Goal: Task Accomplishment & Management: Use online tool/utility

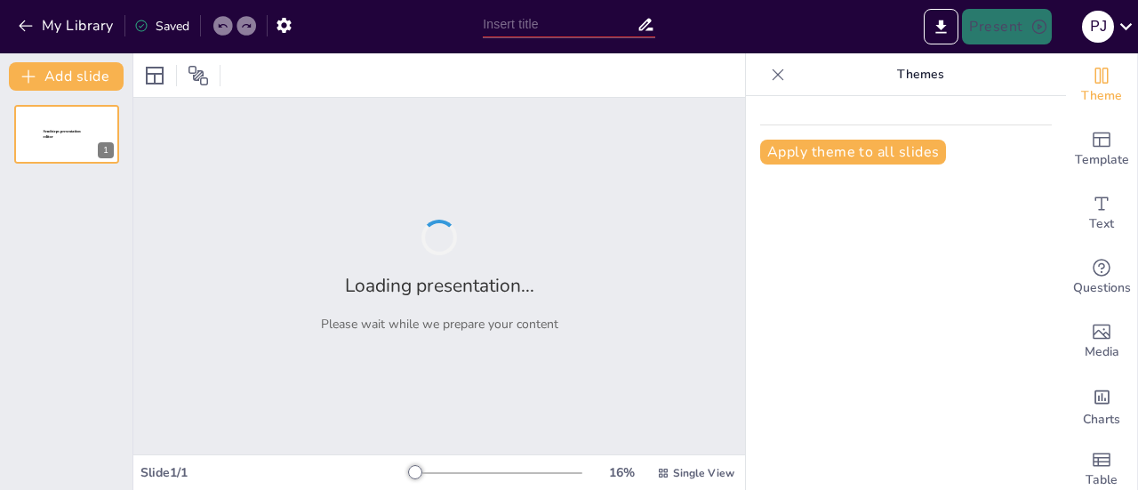
type input "(Aktivitas matematika dalam bilangan dan aljabar) sejarah perkembangan kalkulus"
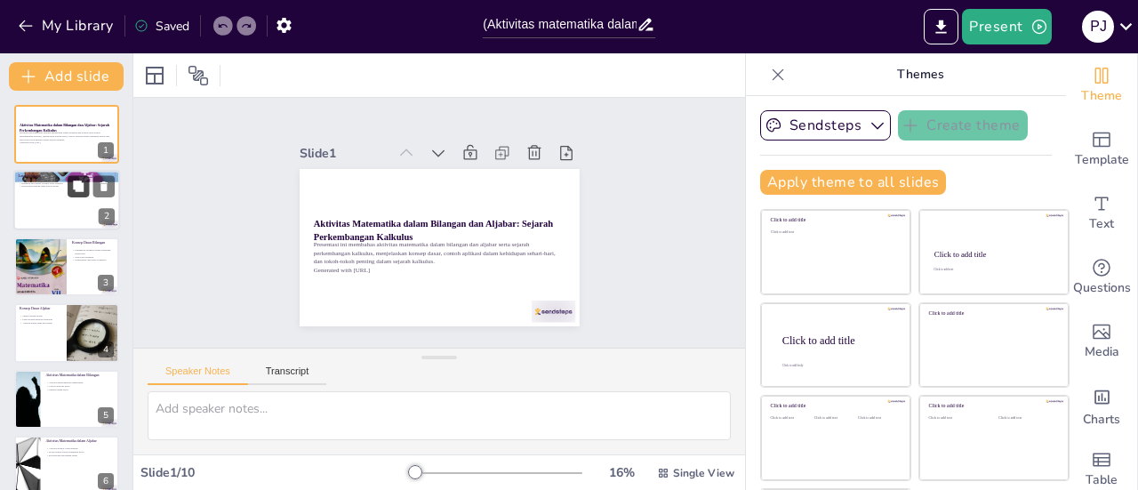
click at [73, 187] on icon at bounding box center [78, 186] width 11 height 11
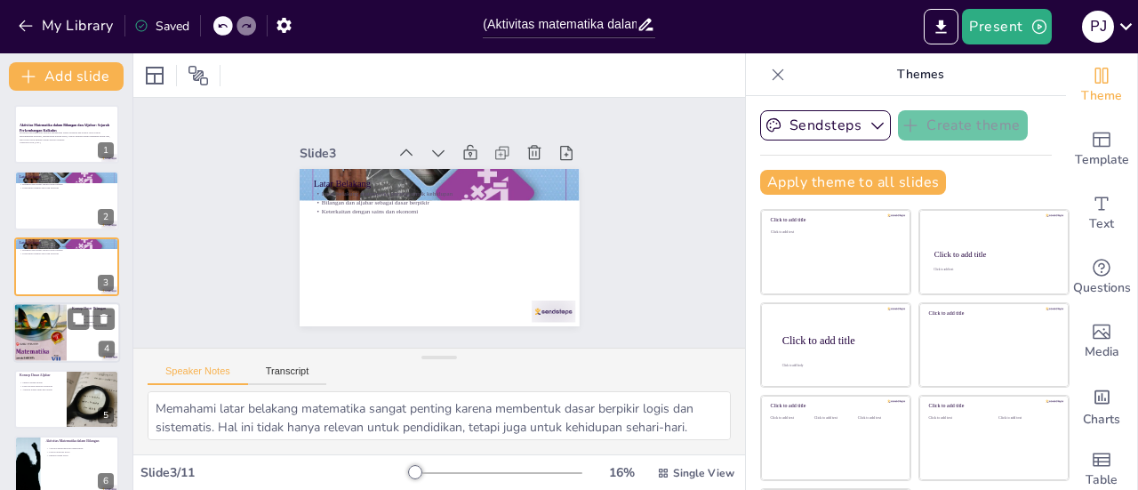
click at [40, 335] on div at bounding box center [39, 333] width 53 height 76
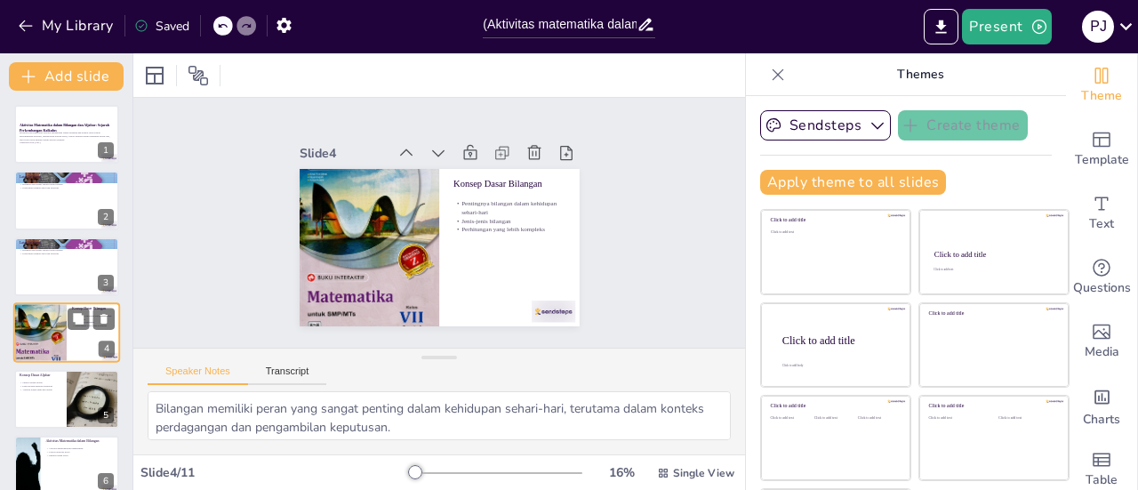
scroll to position [43, 0]
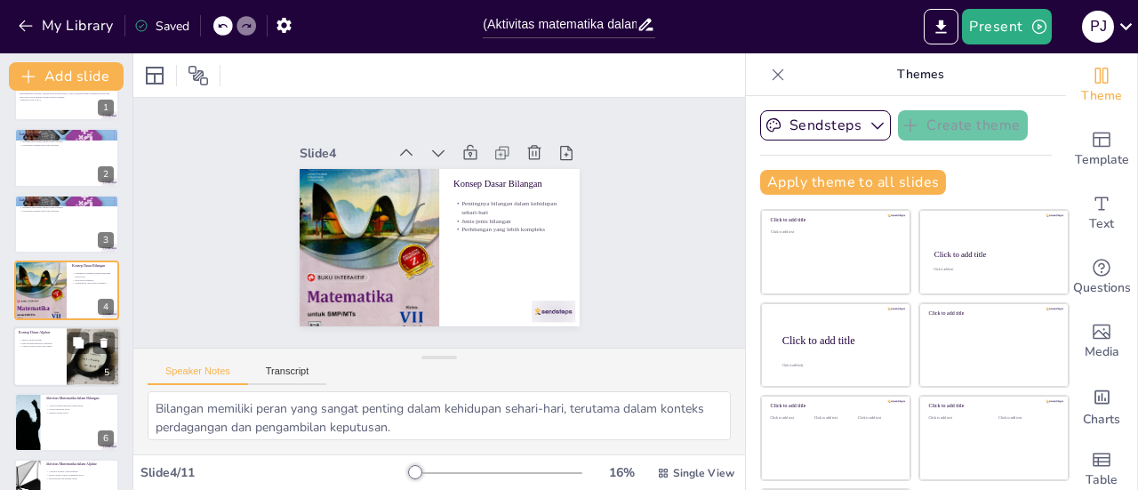
click at [50, 373] on div at bounding box center [66, 356] width 107 height 60
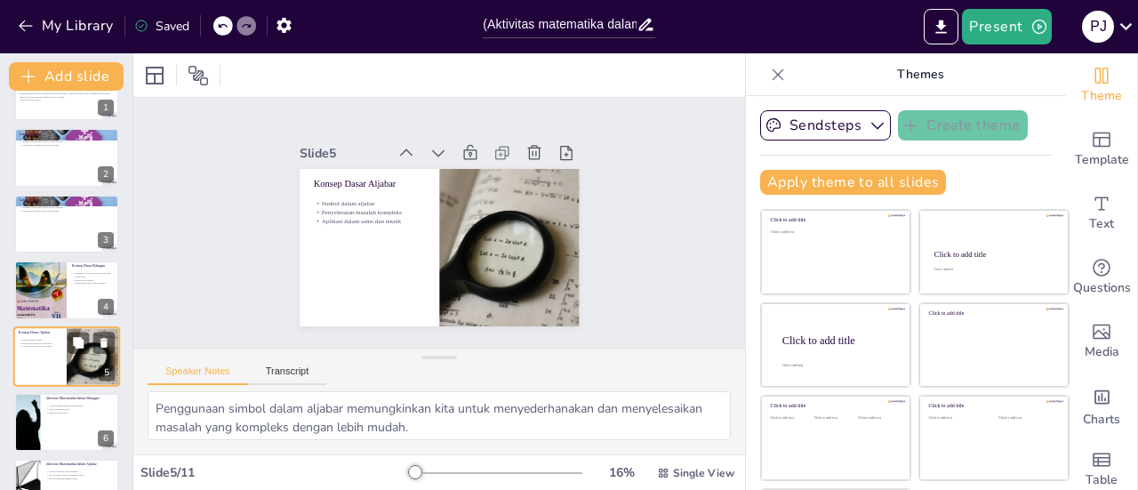
scroll to position [108, 0]
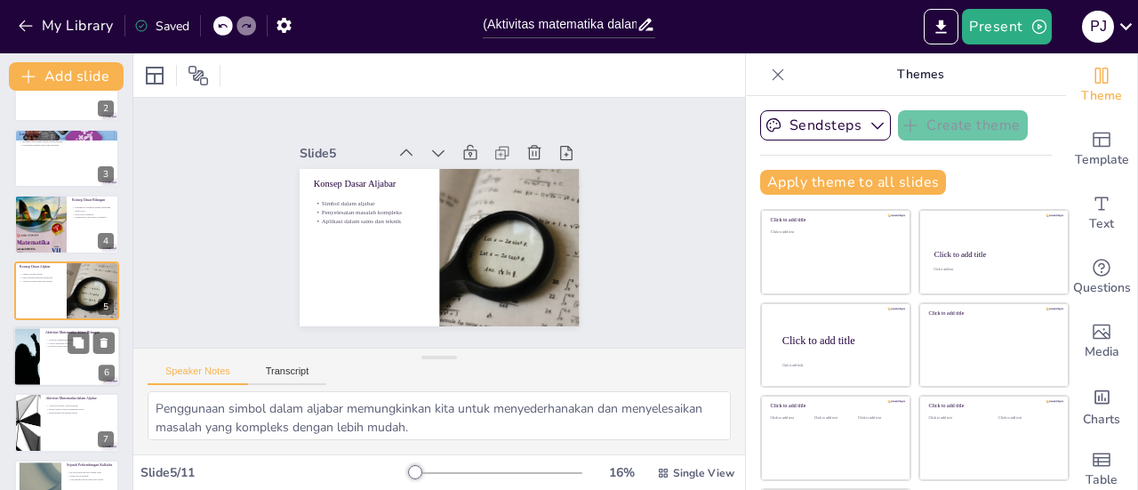
click at [59, 356] on div at bounding box center [66, 356] width 107 height 60
type textarea "Aktivitas yang dilakukan dalam bilangan membantu siswa memahami konsep dengan l…"
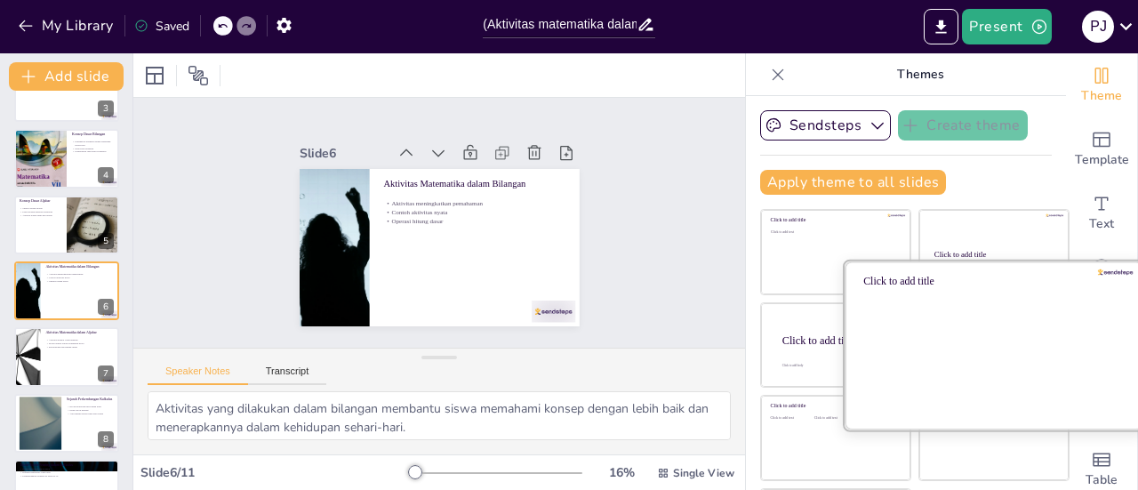
scroll to position [80, 0]
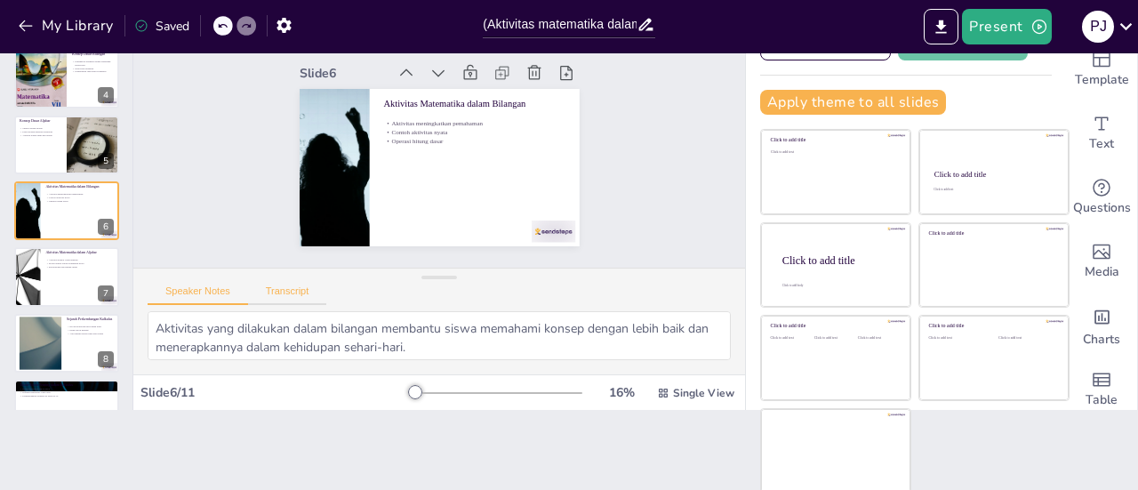
click at [293, 291] on button "Transcript" at bounding box center [287, 295] width 79 height 20
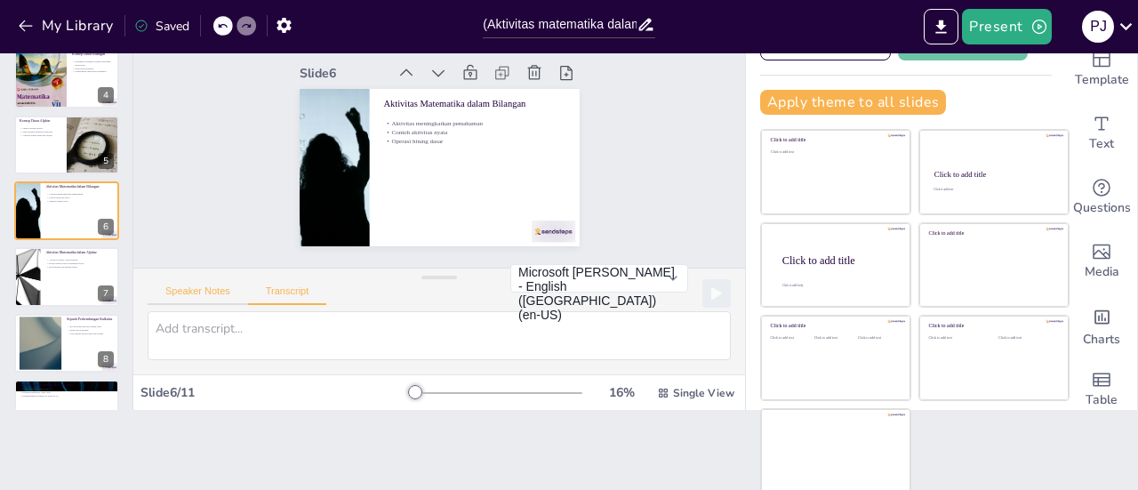
click at [215, 288] on button "Speaker Notes" at bounding box center [198, 295] width 100 height 20
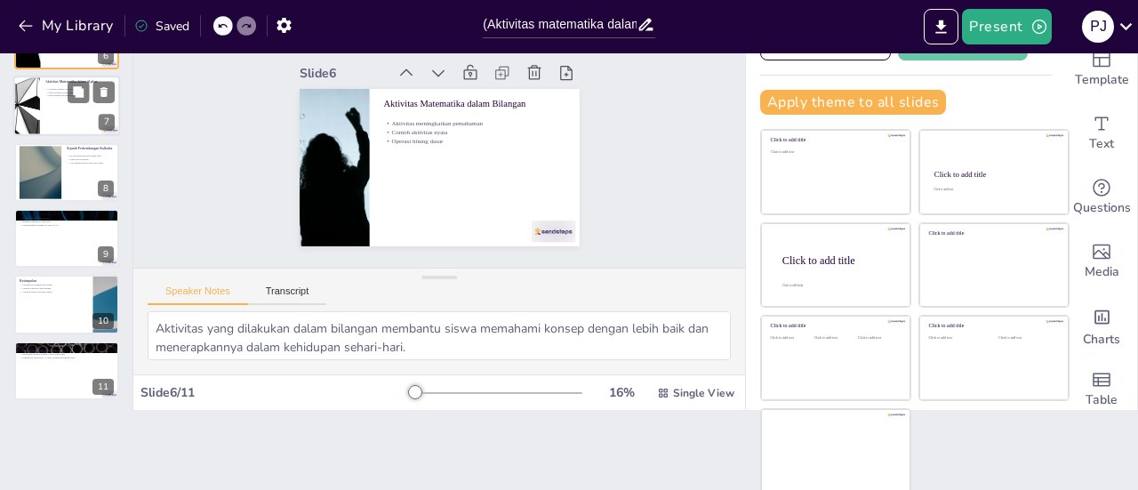
scroll to position [349, 0]
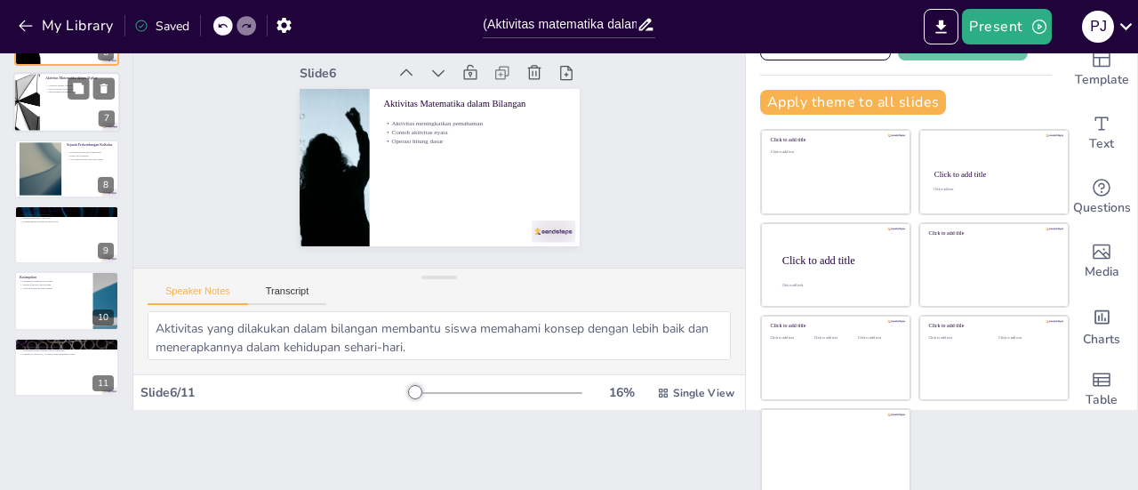
click at [53, 293] on div at bounding box center [66, 300] width 105 height 59
type textarea "Pentingnya bilangan dan aljabar sebagai dasar dalam matematika tidak dapat dipa…"
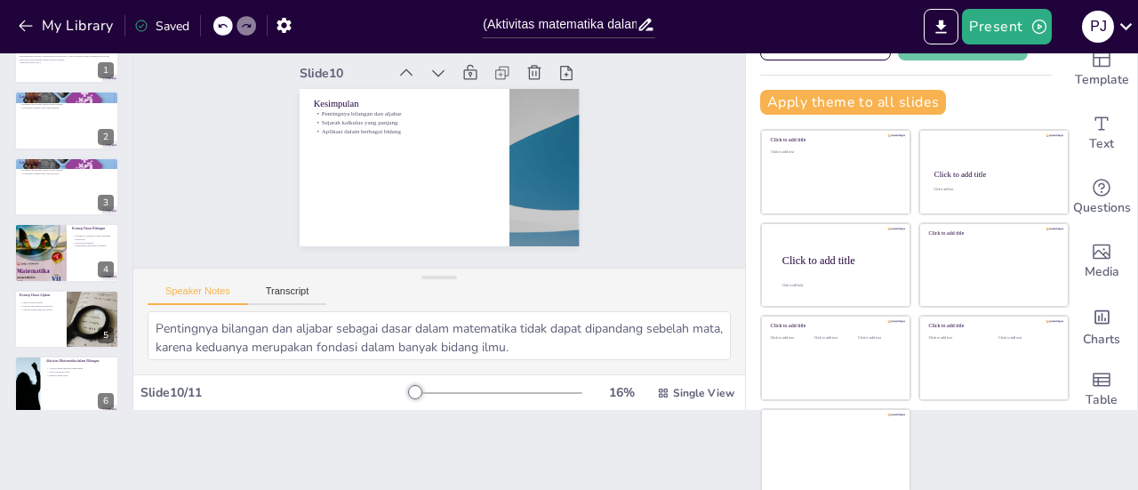
scroll to position [0, 0]
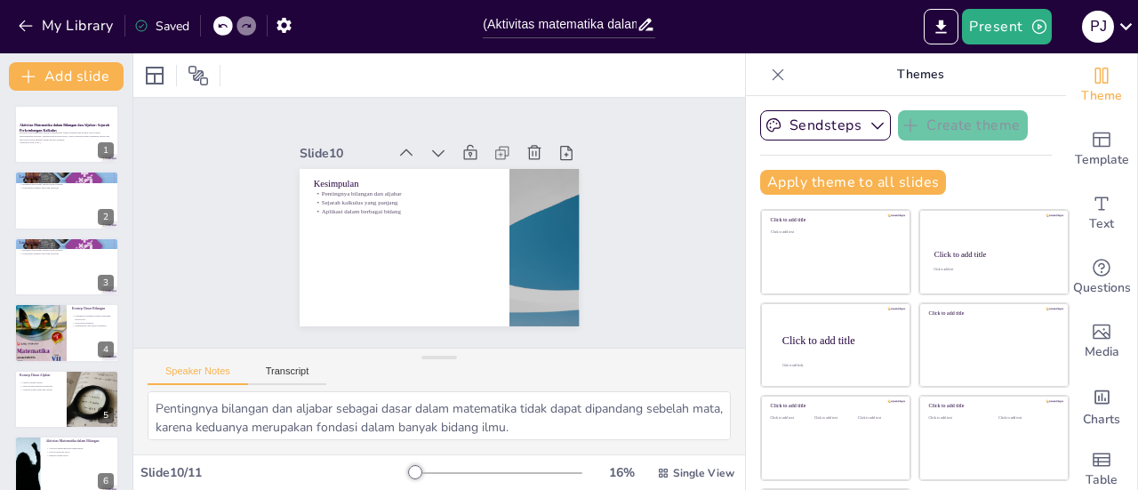
click at [51, 148] on div at bounding box center [66, 134] width 105 height 59
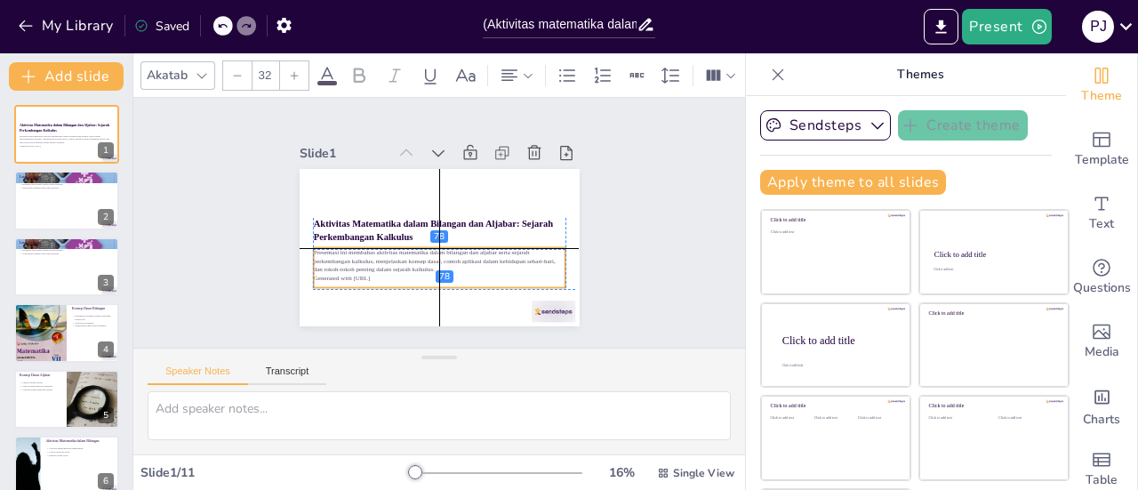
click at [391, 279] on div "Presentasi ini membahas aktivitas matematika dalam bilangan dan aljabar serta s…" at bounding box center [439, 268] width 252 height 40
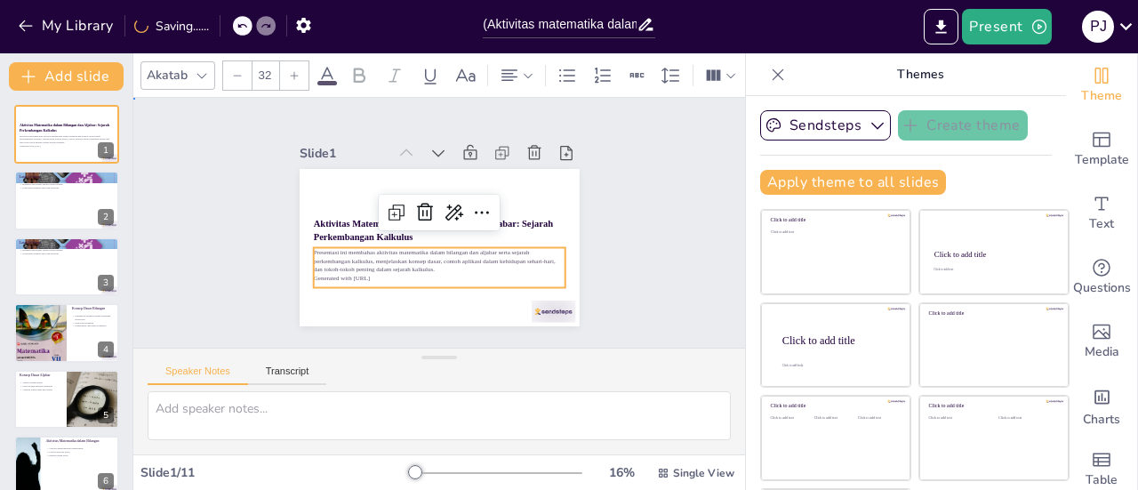
click at [624, 264] on div "Slide 1 Aktivitas Matematika dalam Bilangan dan Aljabar: Sejarah Perkembangan K…" at bounding box center [439, 223] width 612 height 250
click at [365, 272] on p "Generated with [URL]" at bounding box center [434, 278] width 252 height 35
click at [59, 214] on div at bounding box center [66, 201] width 107 height 60
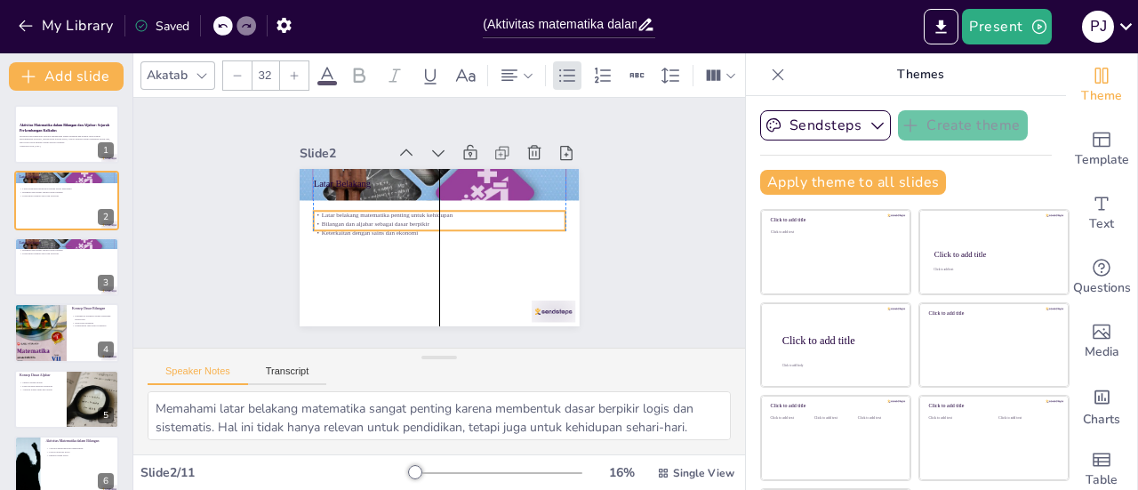
drag, startPoint x: 330, startPoint y: 204, endPoint x: 331, endPoint y: 225, distance: 21.4
click at [331, 225] on p "Keterkaitan dengan sains dan ekonomi" at bounding box center [438, 232] width 252 height 35
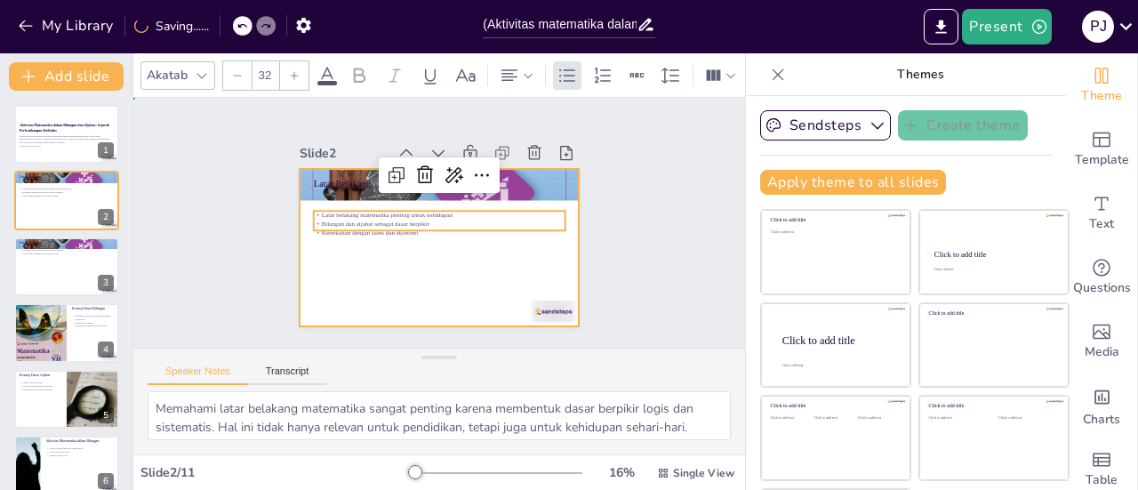
click at [351, 272] on div at bounding box center [436, 248] width 294 height 186
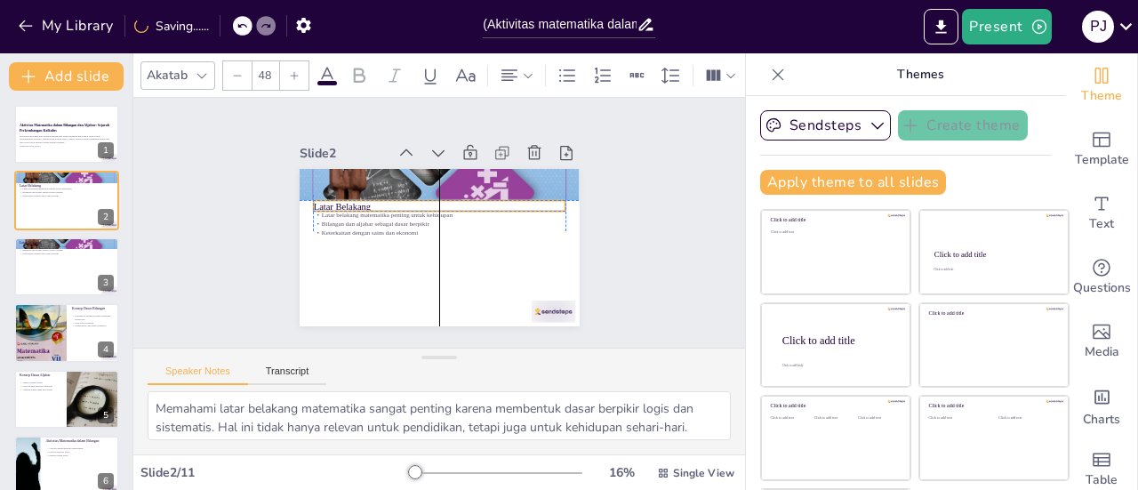
drag, startPoint x: 308, startPoint y: 176, endPoint x: 308, endPoint y: 194, distance: 17.8
click at [315, 194] on p "Latar Belakang" at bounding box center [441, 207] width 252 height 39
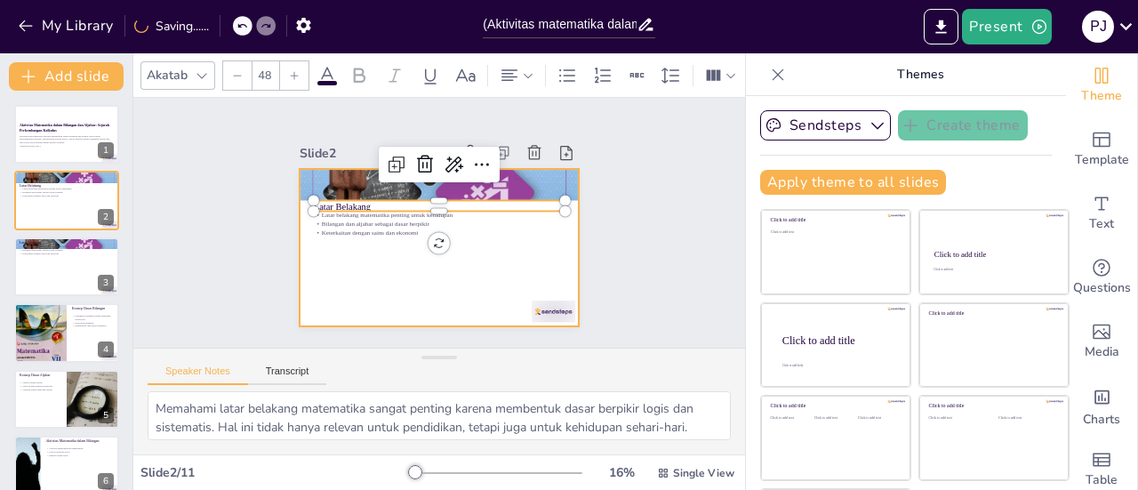
click at [339, 254] on div at bounding box center [440, 247] width 280 height 157
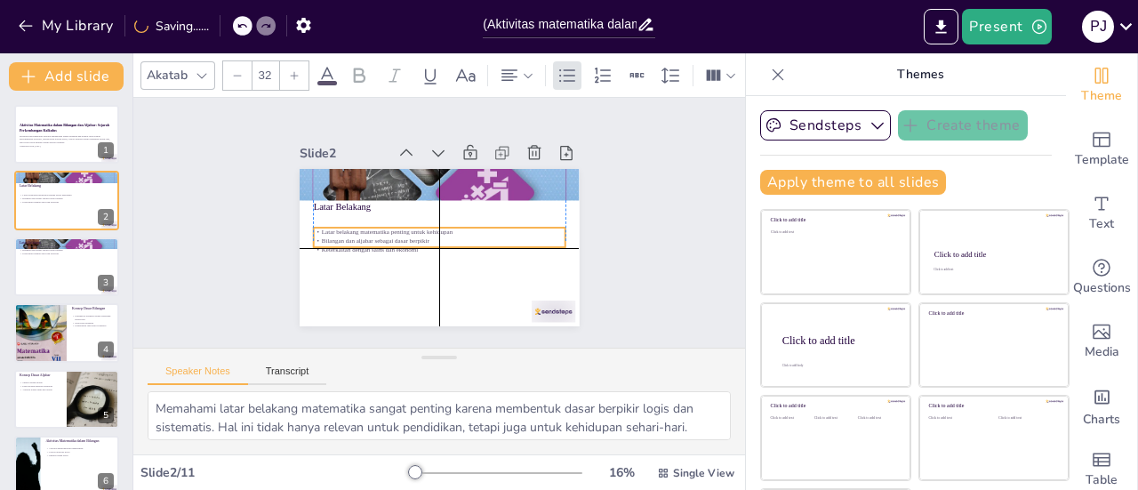
drag, startPoint x: 336, startPoint y: 226, endPoint x: 337, endPoint y: 236, distance: 9.8
click at [337, 236] on div "Latar belakang matematika penting untuk kehidupan Bilangan dan aljabar sebagai …" at bounding box center [439, 241] width 252 height 26
click at [337, 169] on div "Latar Belakang Latar belakang matematika penting untuk kehidupan Bilangan dan a…" at bounding box center [440, 169] width 280 height 0
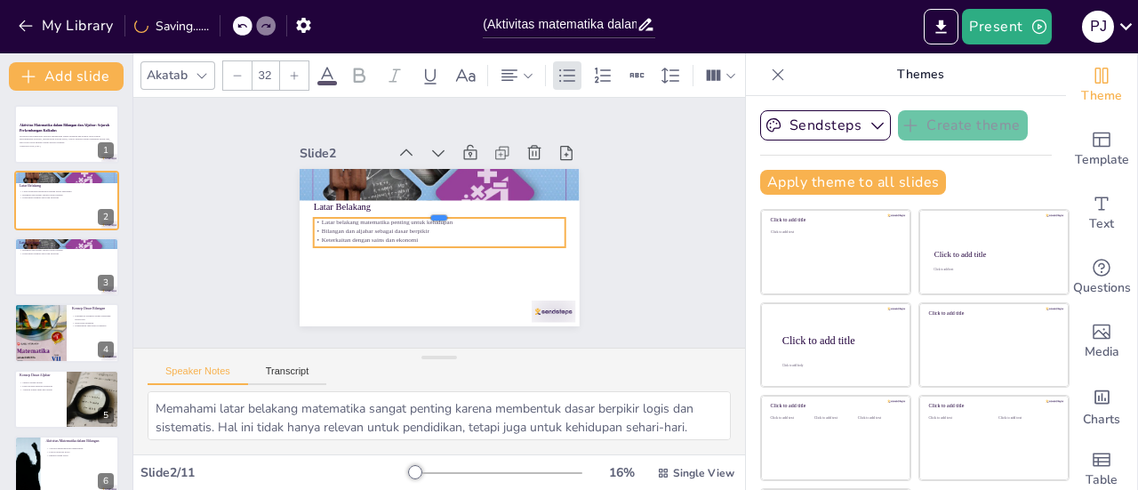
drag, startPoint x: 421, startPoint y: 220, endPoint x: 421, endPoint y: 211, distance: 9.8
click at [421, 211] on div "Latar Belakang Latar belakang matematika penting untuk kehidupan Bilangan dan a…" at bounding box center [436, 248] width 294 height 186
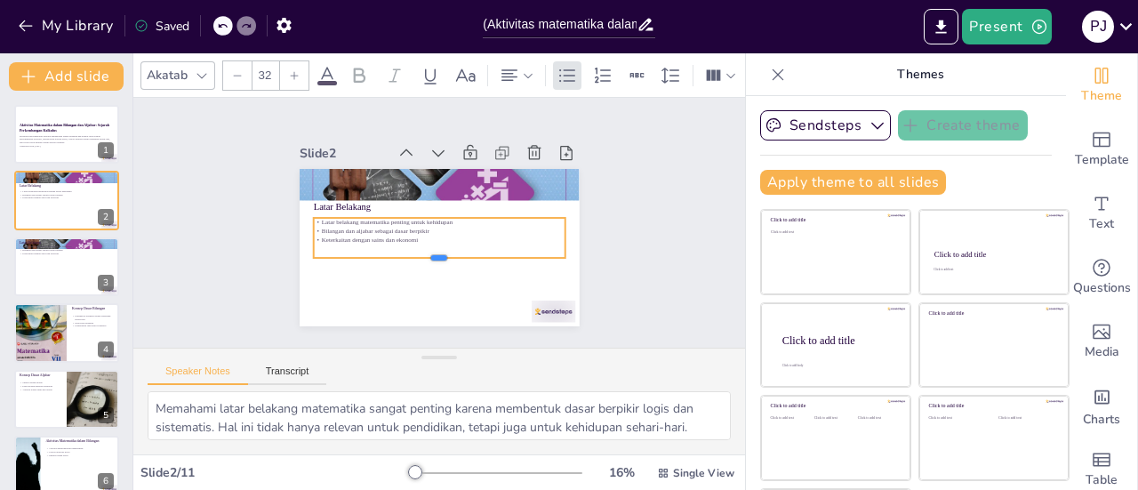
drag, startPoint x: 419, startPoint y: 243, endPoint x: 421, endPoint y: 253, distance: 11.0
click at [421, 258] on div at bounding box center [439, 265] width 252 height 14
drag, startPoint x: 421, startPoint y: 253, endPoint x: 417, endPoint y: 242, distance: 12.4
click at [417, 246] on div at bounding box center [439, 253] width 252 height 14
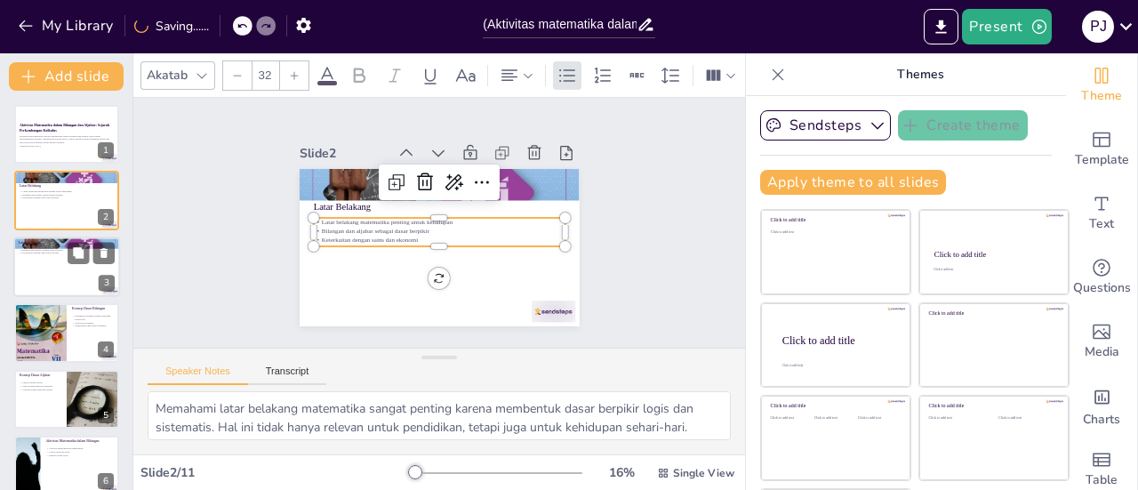
click at [68, 277] on div at bounding box center [66, 266] width 107 height 60
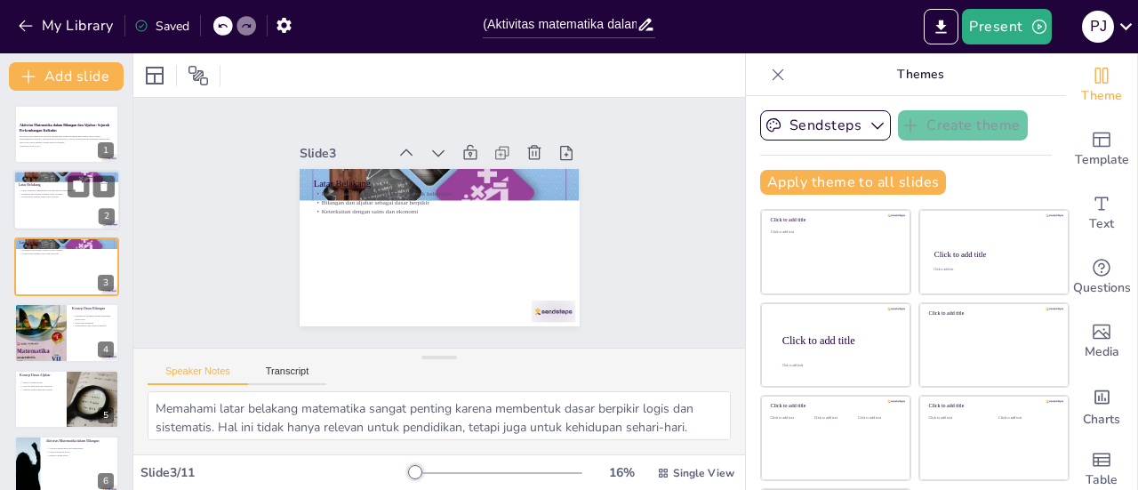
click at [37, 224] on div at bounding box center [66, 201] width 107 height 60
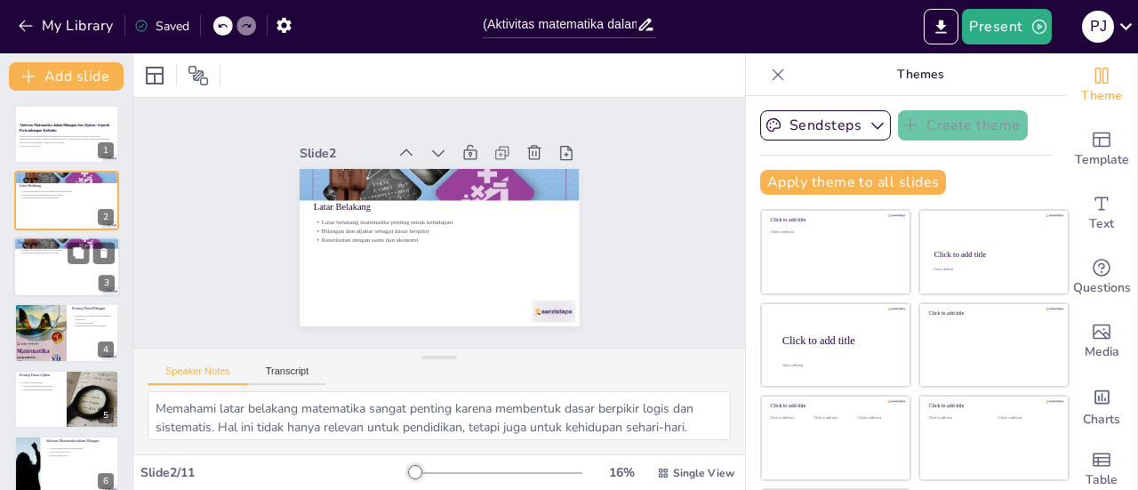
click at [60, 273] on div at bounding box center [66, 266] width 107 height 60
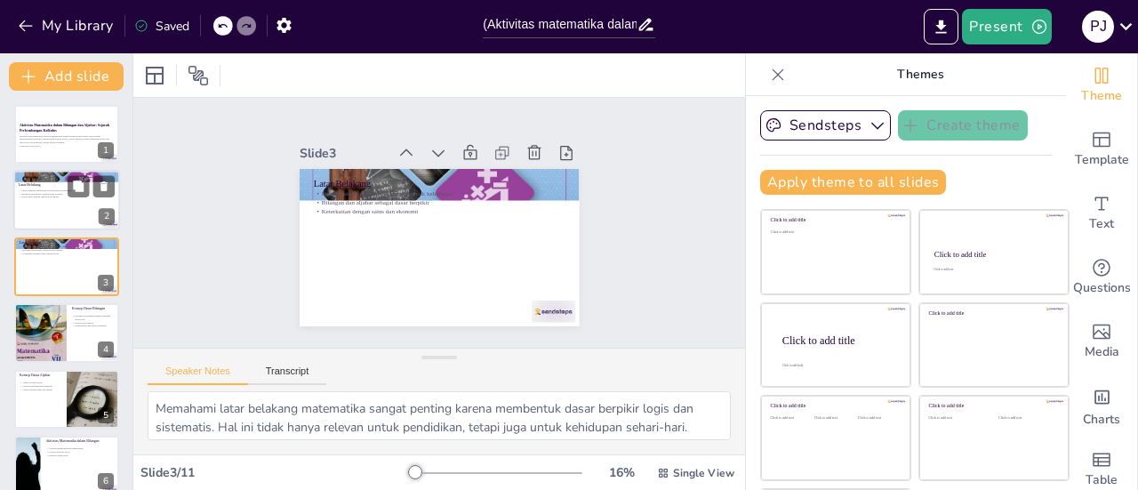
click at [39, 188] on div at bounding box center [66, 201] width 107 height 60
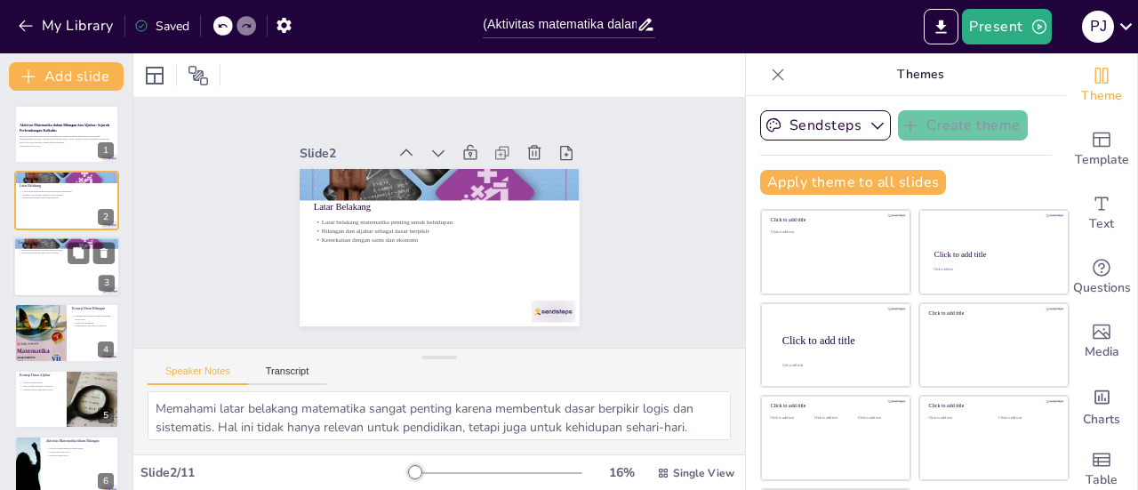
click at [57, 243] on p "Latar Belakang" at bounding box center [67, 241] width 96 height 5
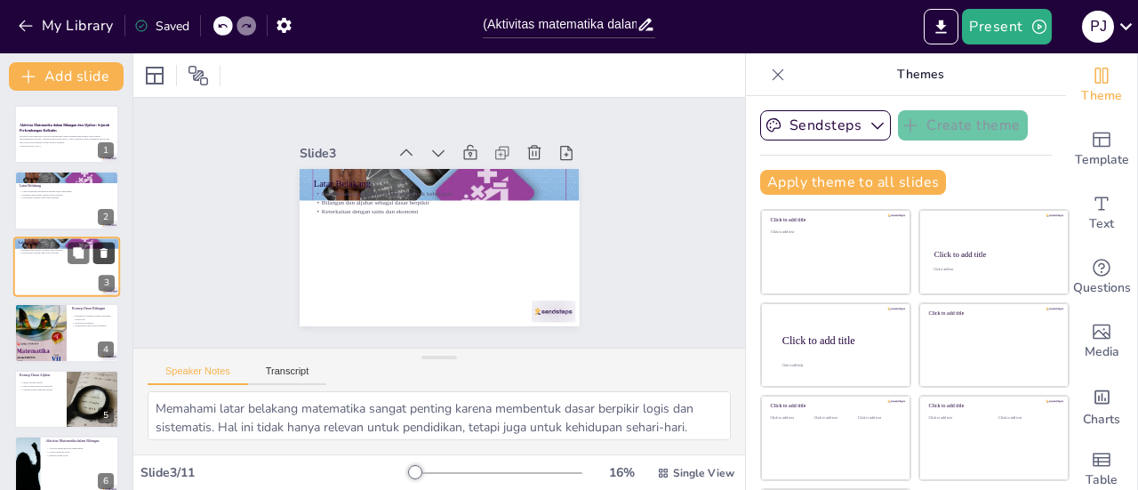
click at [109, 245] on button at bounding box center [103, 252] width 21 height 21
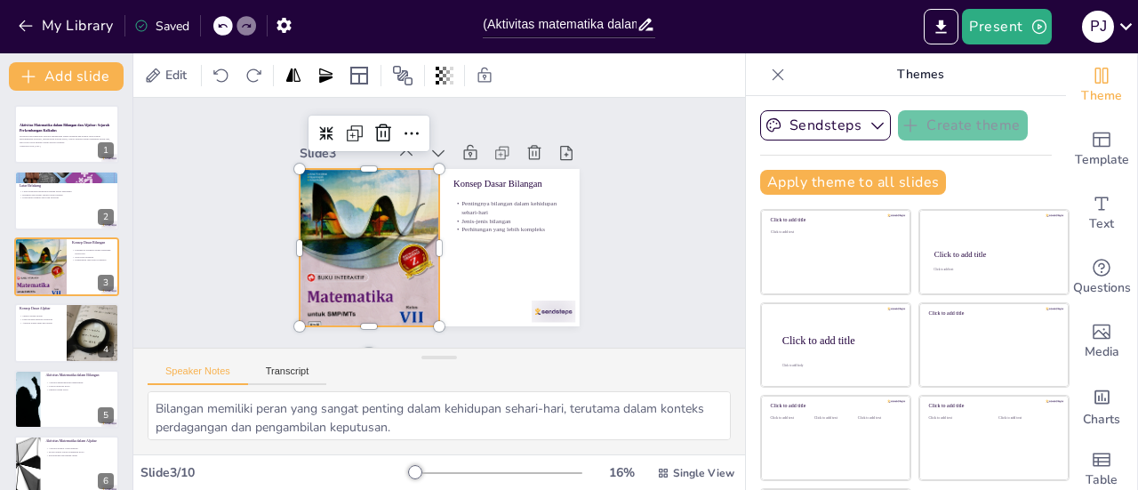
click at [336, 273] on div at bounding box center [367, 240] width 160 height 212
click at [73, 342] on div at bounding box center [93, 332] width 91 height 60
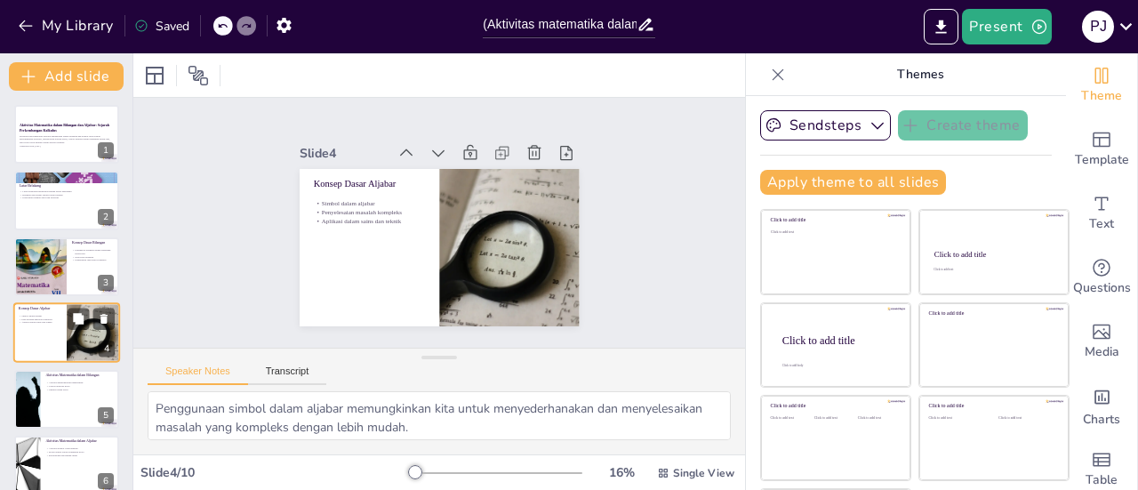
scroll to position [43, 0]
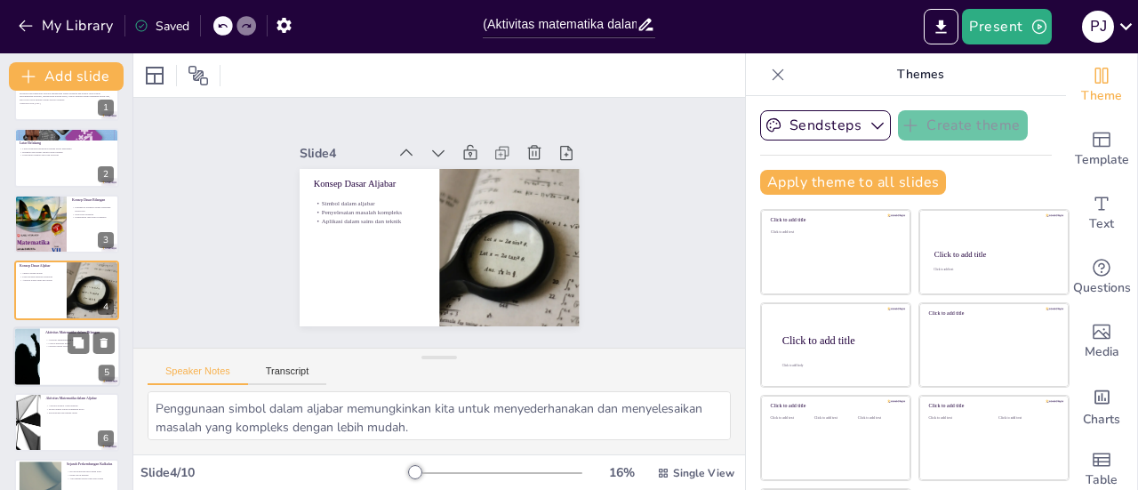
click at [52, 359] on div at bounding box center [66, 356] width 107 height 60
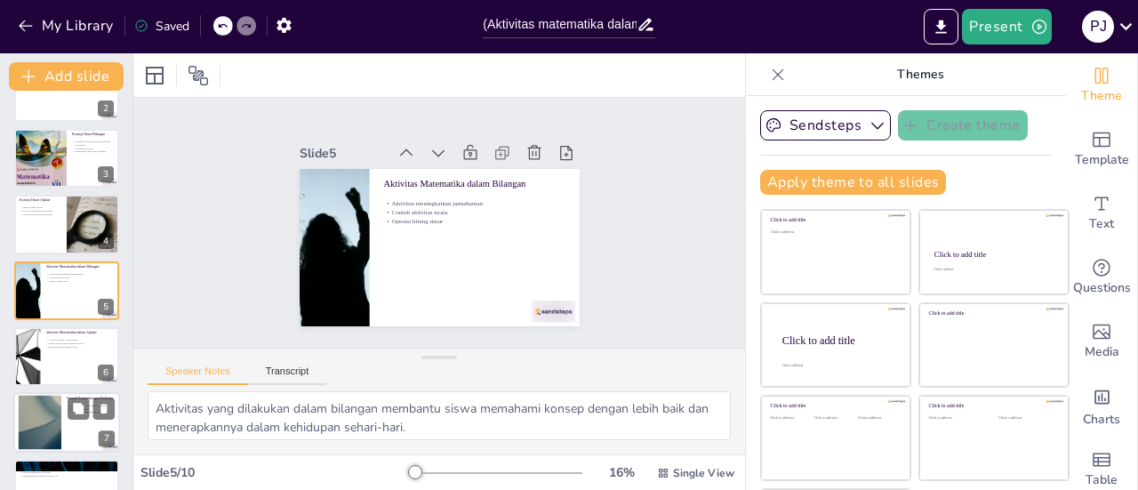
click at [55, 424] on div at bounding box center [40, 423] width 96 height 54
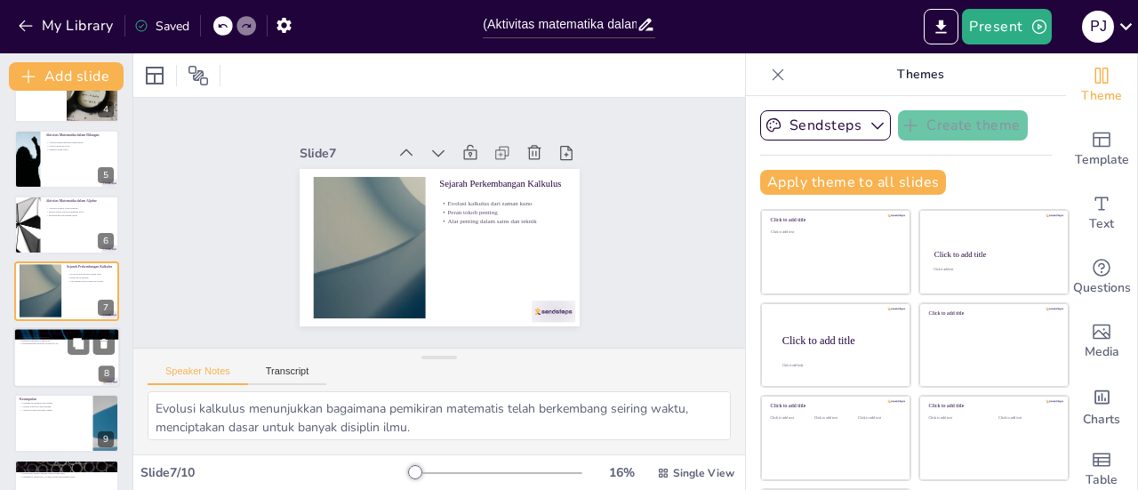
scroll to position [283, 0]
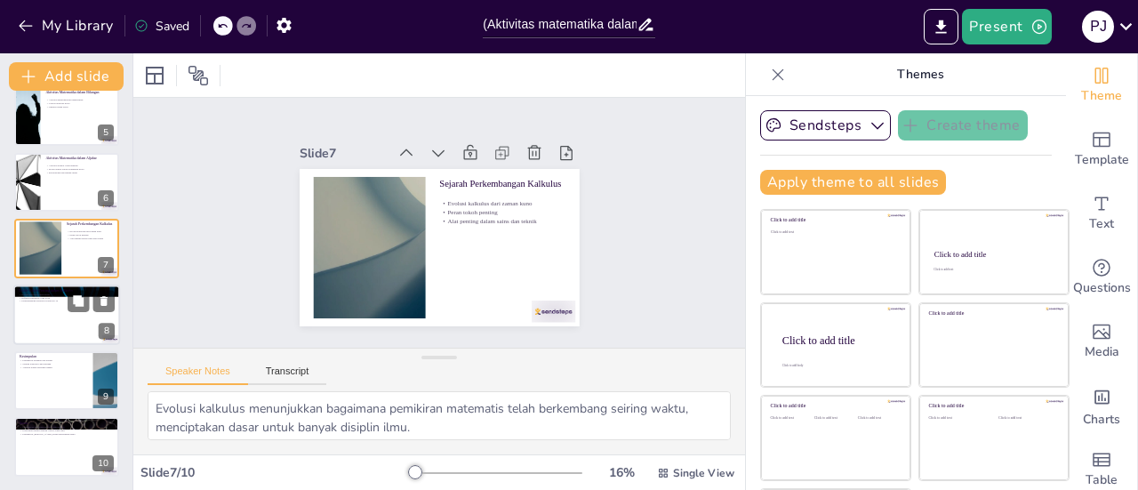
click at [82, 361] on icon at bounding box center [78, 367] width 12 height 12
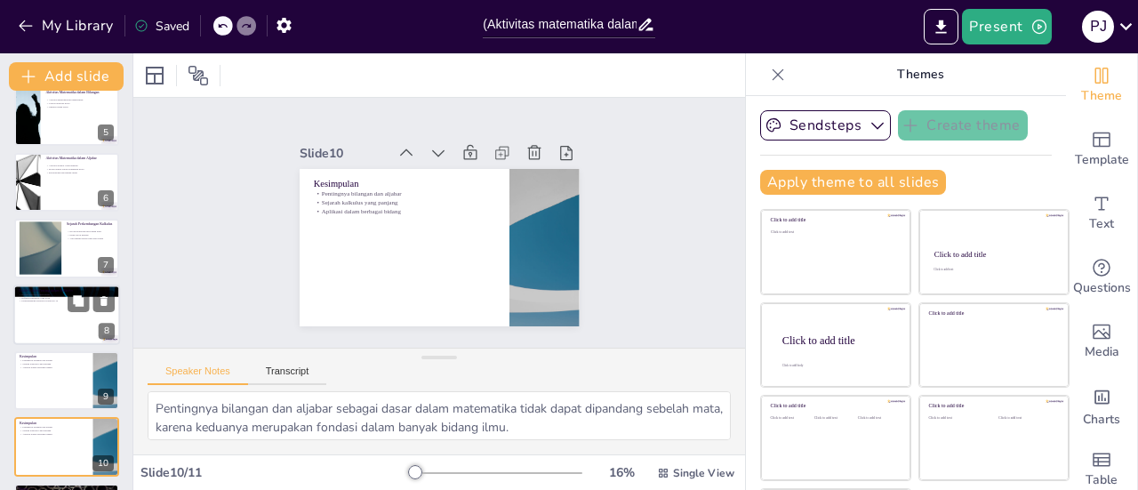
scroll to position [349, 0]
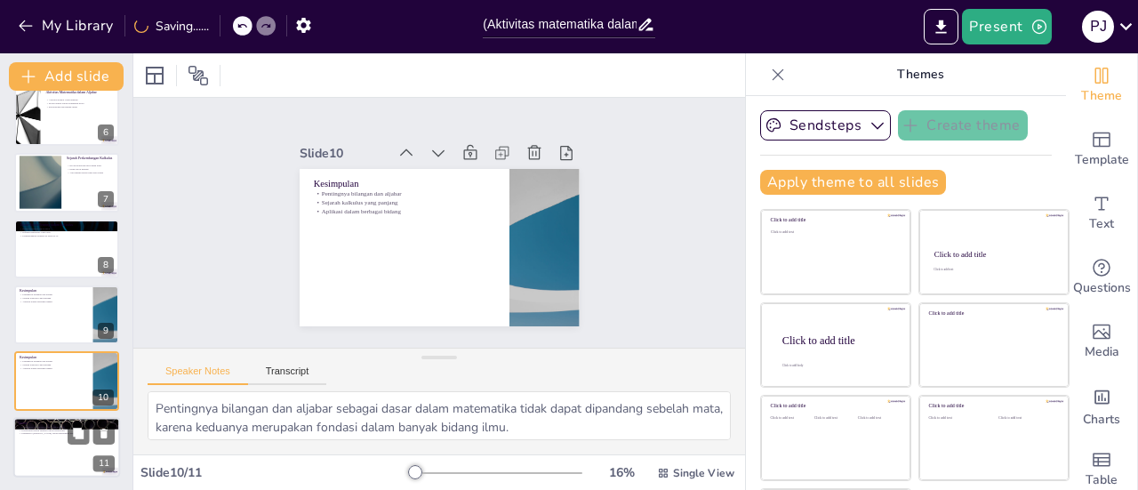
click at [43, 464] on div at bounding box center [66, 447] width 107 height 60
type textarea "Pemahaman penerapan bilangan dan aljabar sangat penting agar siswa dapat mengai…"
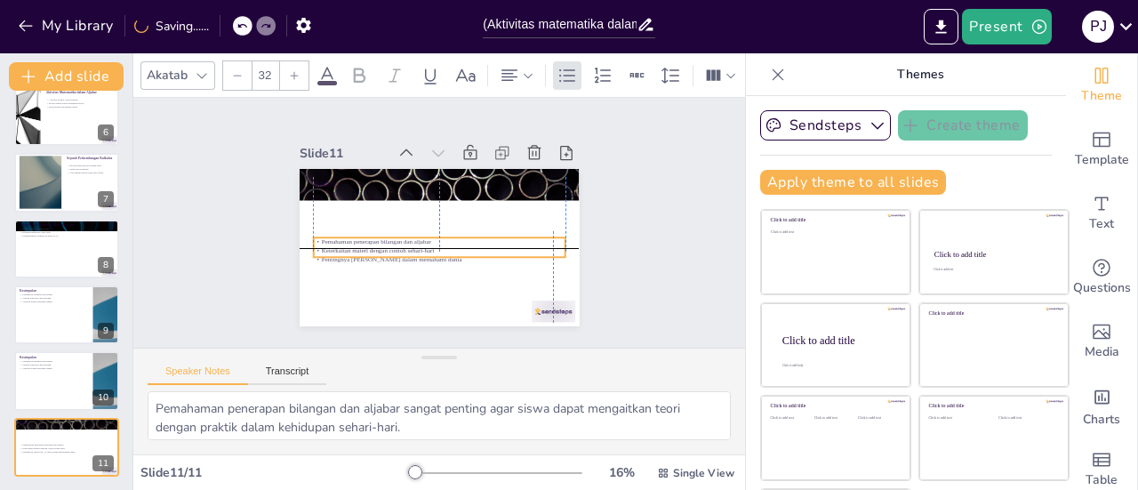
drag, startPoint x: 354, startPoint y: 206, endPoint x: 349, endPoint y: 248, distance: 42.1
click at [349, 255] on p "Pentingnya [PERSON_NAME] dalam memahami dunia" at bounding box center [439, 259] width 252 height 9
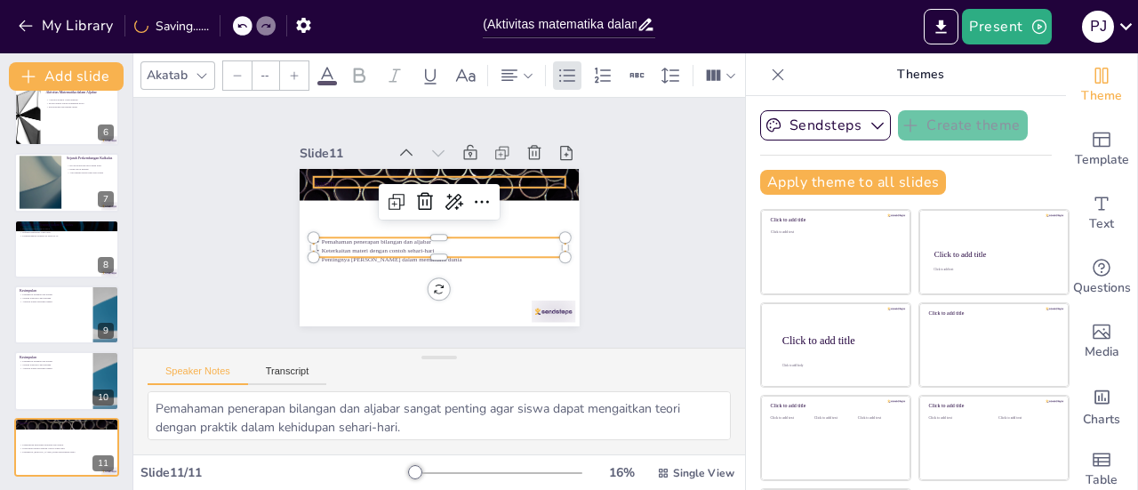
type input "48"
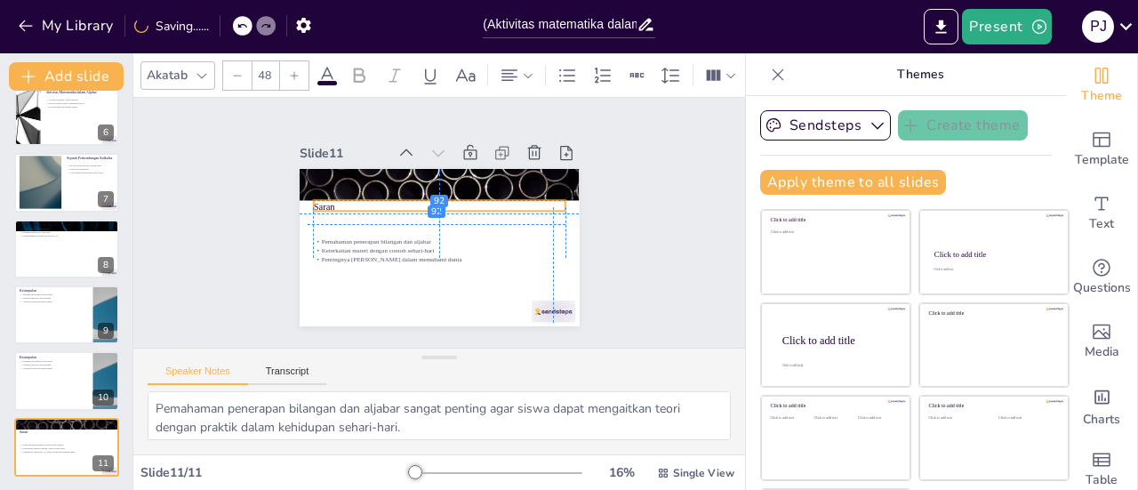
drag, startPoint x: 309, startPoint y: 175, endPoint x: 304, endPoint y: 205, distance: 30.7
click at [313, 205] on p "Saran" at bounding box center [439, 206] width 252 height 13
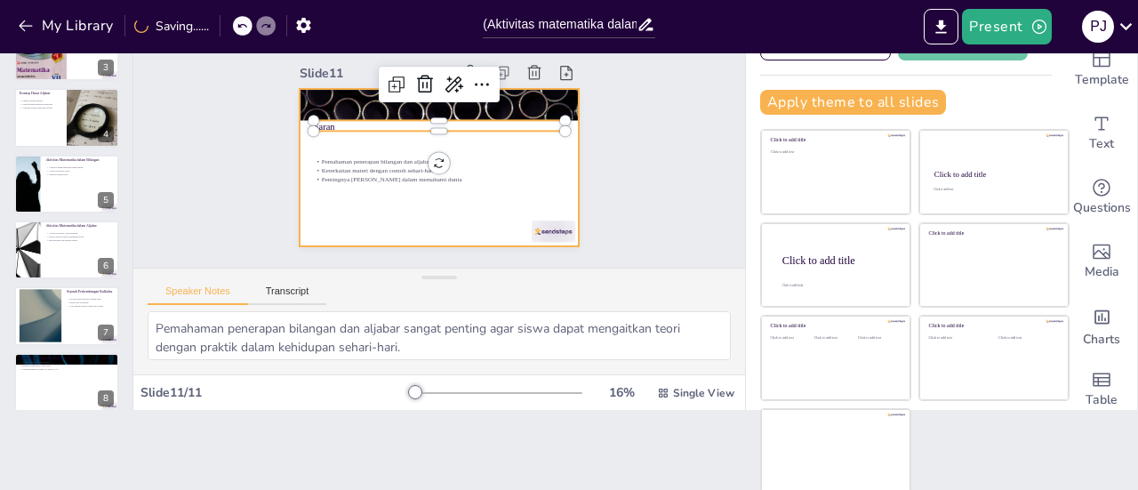
scroll to position [133, 0]
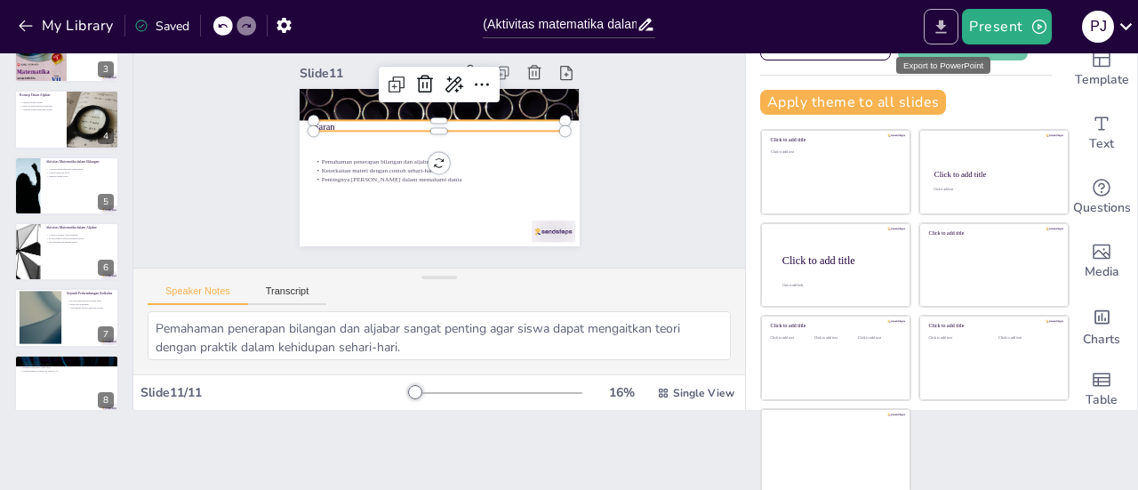
click at [939, 31] on icon "Export to PowerPoint" at bounding box center [941, 27] width 19 height 19
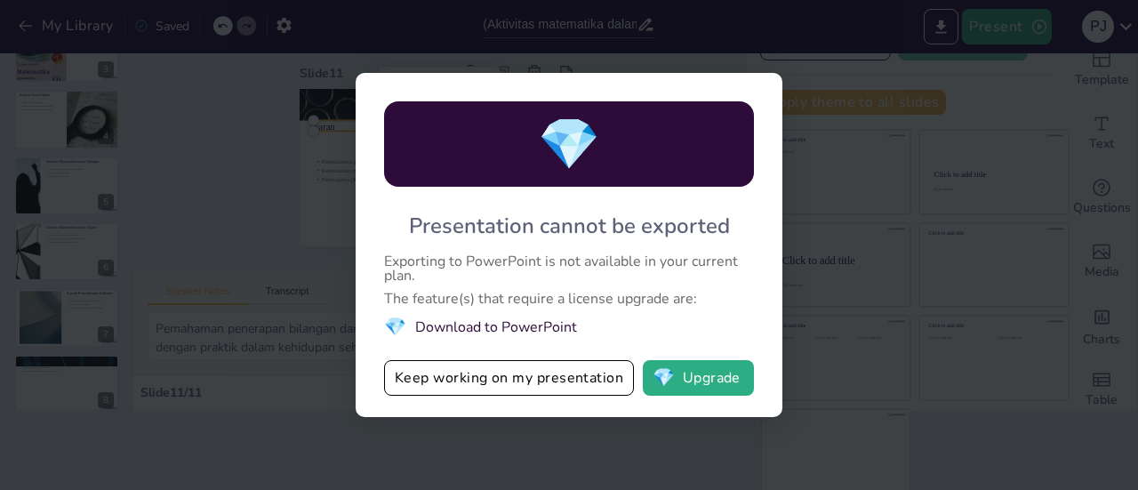
click at [530, 325] on li "💎 Download to PowerPoint" at bounding box center [569, 327] width 370 height 24
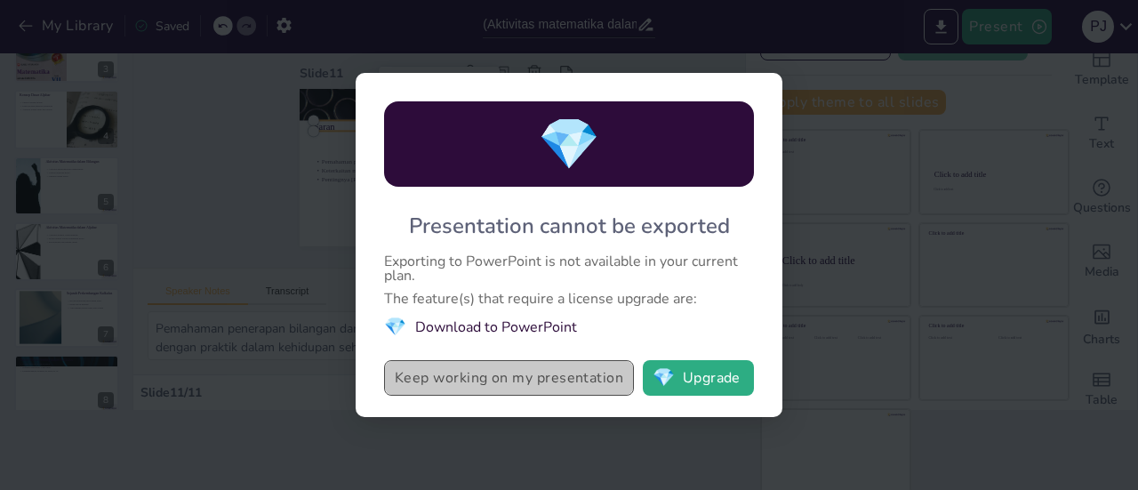
click at [521, 372] on button "Keep working on my presentation" at bounding box center [509, 378] width 250 height 36
